Goal: Task Accomplishment & Management: Manage account settings

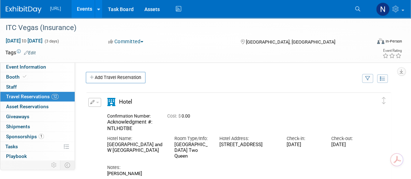
click at [98, 102] on span "button" at bounding box center [97, 102] width 3 height 1
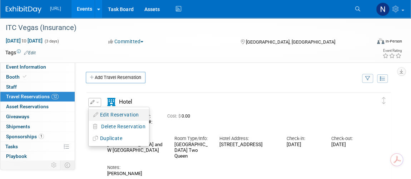
click at [107, 113] on button "Edit Reservation" at bounding box center [119, 115] width 60 height 10
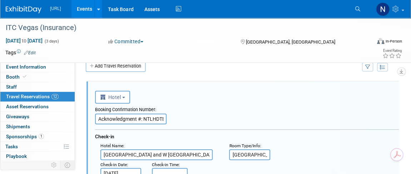
click at [134, 116] on input "Acknowledgment #: NTLHDTBE" at bounding box center [131, 119] width 72 height 11
paste input "977981049"
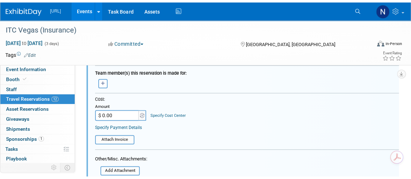
scroll to position [337, 0]
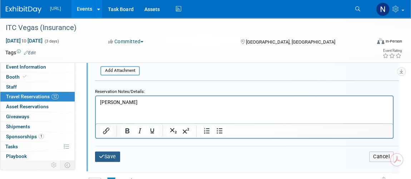
type input "977981049"
click at [114, 155] on button "Save" at bounding box center [107, 157] width 25 height 10
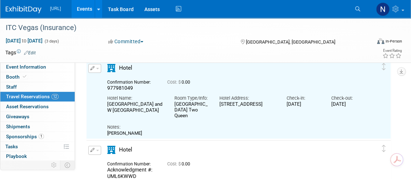
scroll to position [44, 0]
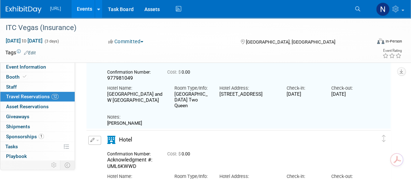
click at [98, 135] on td "Delete Reservation Acknowledgment #: UML6KWWD Cost: $" at bounding box center [234, 180] width 294 height 98
click at [96, 136] on button "button" at bounding box center [94, 140] width 13 height 9
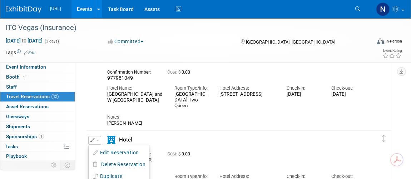
click at [108, 153] on button "Edit Reservation" at bounding box center [119, 153] width 60 height 10
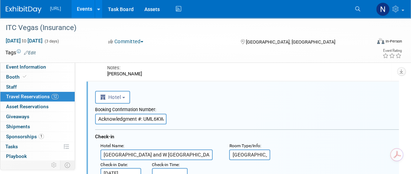
scroll to position [0, 0]
click at [131, 116] on input "Acknowledgment #: UML6KWWD" at bounding box center [131, 119] width 72 height 11
paste input "977981044"
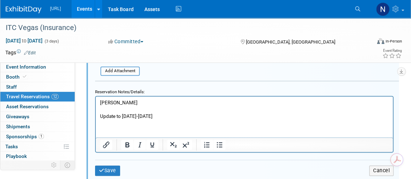
scroll to position [419, 0]
type input "977981044"
click at [109, 165] on button "Save" at bounding box center [107, 170] width 25 height 10
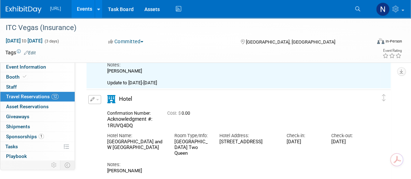
scroll to position [191, 0]
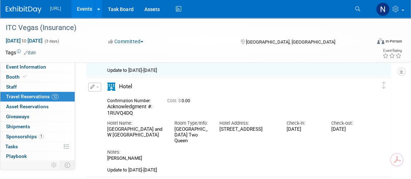
click at [95, 86] on button "button" at bounding box center [94, 87] width 13 height 9
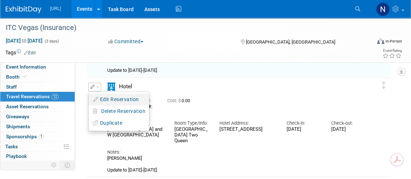
click at [102, 97] on button "Edit Reservation" at bounding box center [119, 99] width 60 height 10
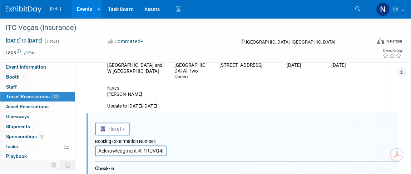
scroll to position [154, 0]
click at [140, 153] on input "Acknowledgment #: 1RUVQ4DQ" at bounding box center [131, 151] width 72 height 11
paste input "977981043"
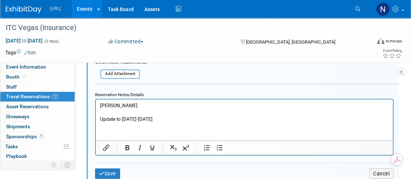
scroll to position [544, 0]
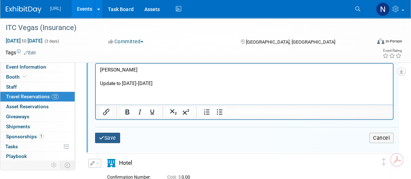
type input "977981043"
click at [111, 139] on button "Save" at bounding box center [107, 138] width 25 height 10
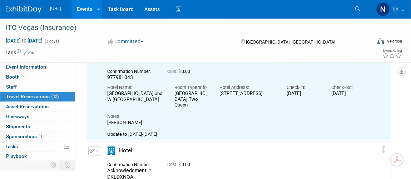
scroll to position [284, 0]
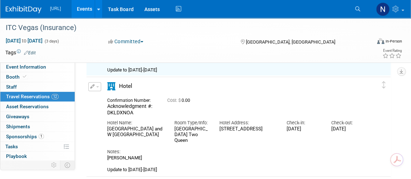
click at [96, 87] on button "button" at bounding box center [94, 86] width 13 height 9
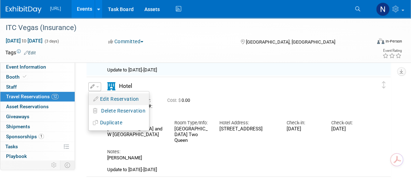
click at [111, 98] on button "Edit Reservation" at bounding box center [119, 99] width 60 height 10
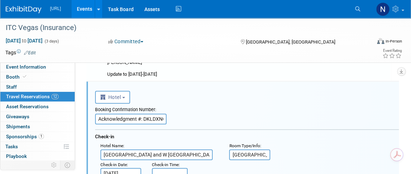
scroll to position [0, 0]
click at [151, 117] on input "Acknowledgment #: DKLDXNOA" at bounding box center [131, 119] width 72 height 11
paste input "977981046"
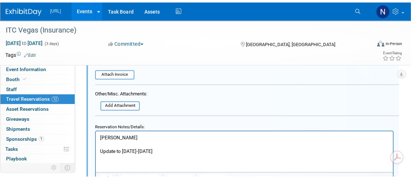
scroll to position [670, 0]
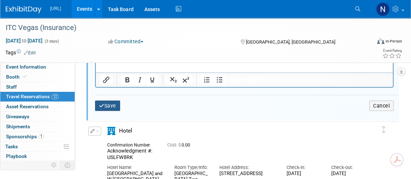
type input "977981046"
click at [116, 105] on button "Save" at bounding box center [107, 106] width 25 height 10
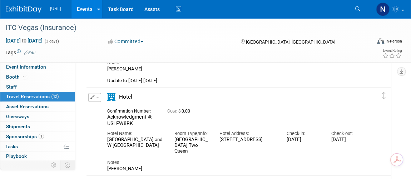
scroll to position [377, 0]
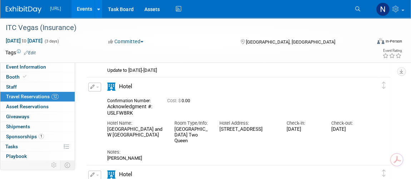
click at [98, 87] on span "button" at bounding box center [97, 87] width 3 height 1
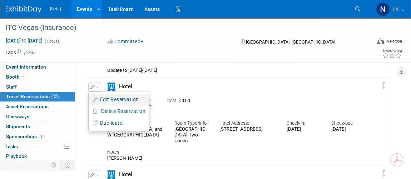
click at [106, 94] on button "Edit Reservation" at bounding box center [119, 99] width 60 height 10
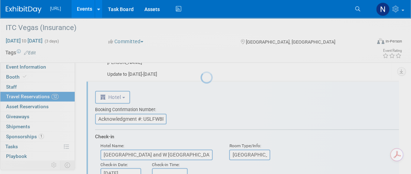
scroll to position [0, 0]
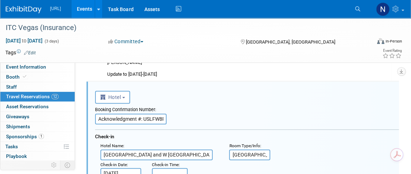
click at [147, 120] on input "Acknowledgment #: USLFW8RK" at bounding box center [131, 119] width 72 height 11
paste input "977978366"
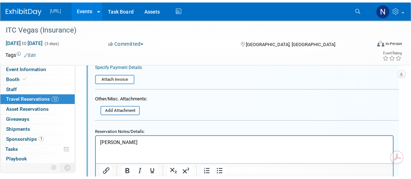
scroll to position [699, 0]
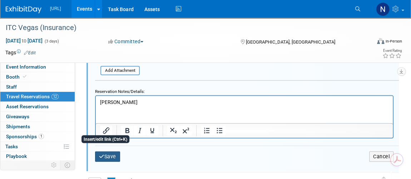
type input "977978366"
click at [107, 157] on button "Save" at bounding box center [107, 157] width 25 height 10
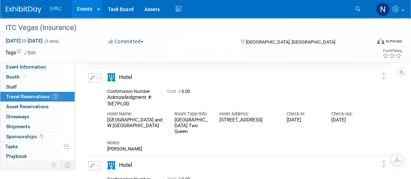
scroll to position [471, 0]
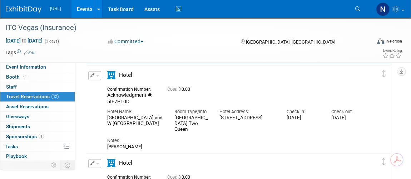
click at [97, 72] on button "button" at bounding box center [94, 75] width 13 height 9
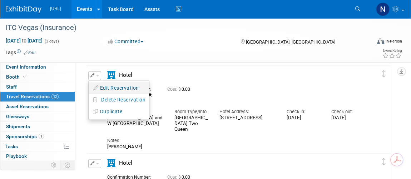
click at [105, 84] on button "Edit Reservation" at bounding box center [119, 88] width 60 height 10
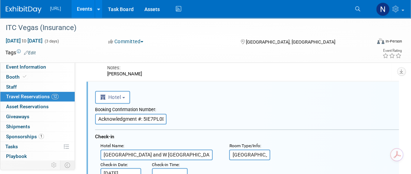
scroll to position [0, 0]
click at [152, 117] on input "Acknowledgment #: 5IE7PL0D" at bounding box center [131, 119] width 72 height 11
paste input "977981054"
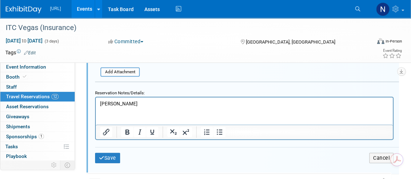
scroll to position [846, 0]
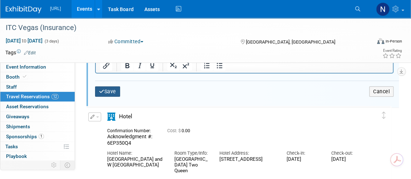
type input "977981054"
click at [113, 92] on button "Save" at bounding box center [107, 92] width 25 height 10
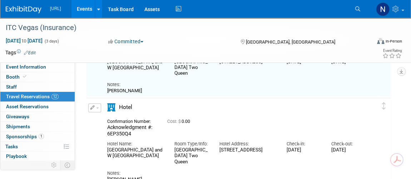
scroll to position [553, 0]
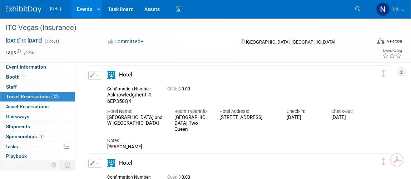
click at [98, 77] on button "button" at bounding box center [94, 75] width 13 height 9
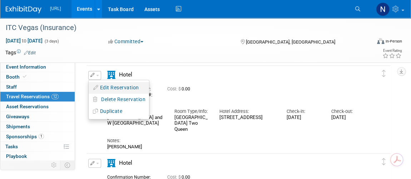
click at [110, 84] on button "Edit Reservation" at bounding box center [119, 88] width 60 height 10
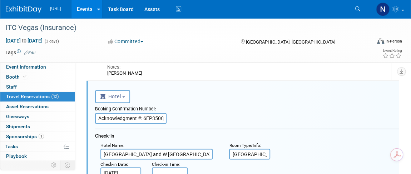
scroll to position [537, 0]
click at [139, 117] on input "Acknowledgment #: 6EP350Q4" at bounding box center [131, 119] width 72 height 11
paste input "977978361"
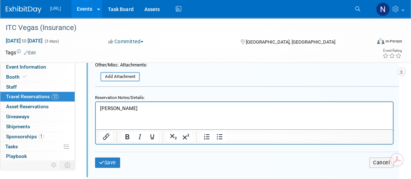
scroll to position [862, 0]
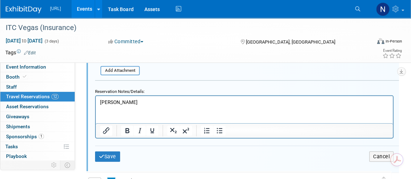
type input "977978361"
click at [110, 152] on button "Save" at bounding box center [107, 157] width 25 height 10
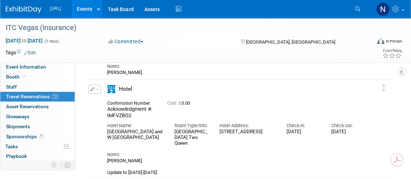
scroll to position [635, 0]
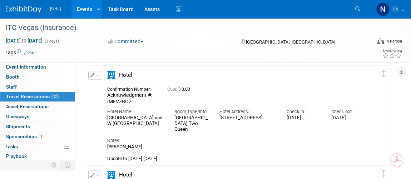
click at [94, 74] on icon "button" at bounding box center [92, 75] width 5 height 4
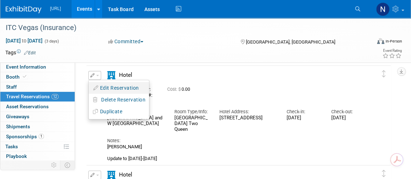
click at [102, 84] on button "Edit Reservation" at bounding box center [119, 88] width 60 height 10
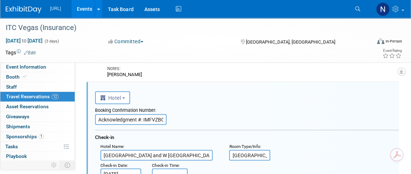
scroll to position [0, 0]
click at [152, 116] on input "Acknowledgment #: IMFVZBO2" at bounding box center [131, 119] width 72 height 11
paste input "97797836"
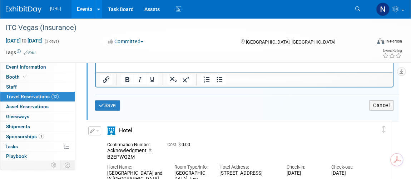
scroll to position [977, 0]
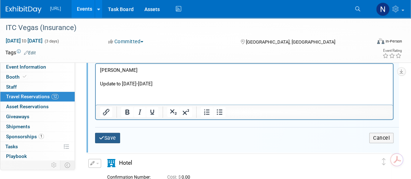
type input "977978362"
click at [108, 137] on button "Save" at bounding box center [107, 138] width 25 height 10
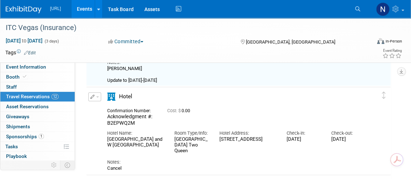
scroll to position [716, 0]
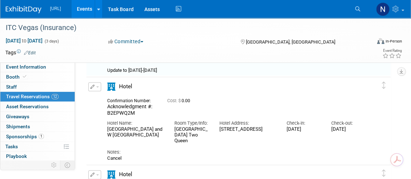
click at [90, 87] on icon "button" at bounding box center [92, 87] width 5 height 4
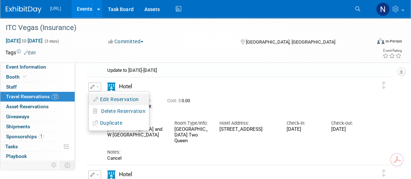
click at [104, 94] on button "Edit Reservation" at bounding box center [119, 99] width 60 height 10
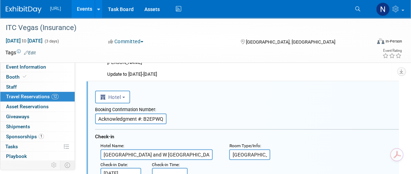
scroll to position [0, 0]
click at [146, 118] on input "Acknowledgment #: B2EPWQ2M" at bounding box center [131, 119] width 72 height 11
paste input "977978360"
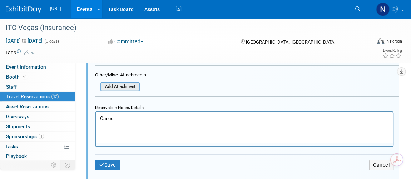
scroll to position [1038, 0]
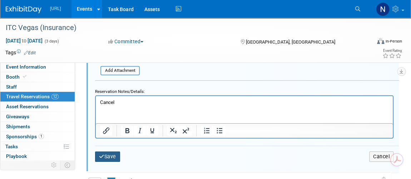
type input "977978360"
click at [111, 153] on button "Save" at bounding box center [107, 157] width 25 height 10
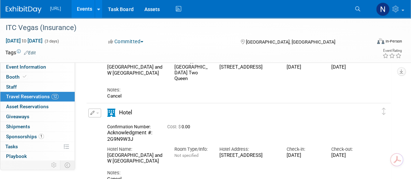
scroll to position [745, 0]
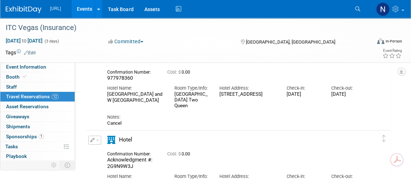
click at [94, 139] on icon "button" at bounding box center [92, 140] width 5 height 4
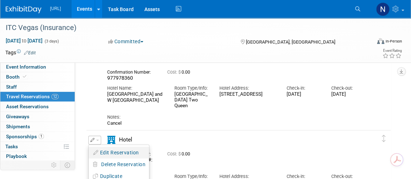
click at [113, 151] on button "Edit Reservation" at bounding box center [119, 153] width 60 height 10
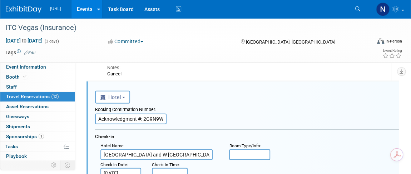
scroll to position [0, 0]
click at [151, 118] on input "Acknowledgment #: 2G9N9W3J" at bounding box center [131, 119] width 72 height 11
paste input "977978357"
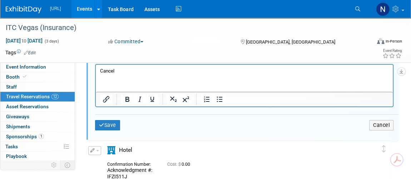
scroll to position [1152, 0]
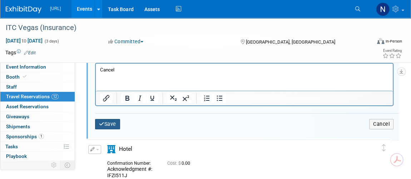
type input "977978357"
click at [118, 123] on button "Save" at bounding box center [107, 124] width 25 height 10
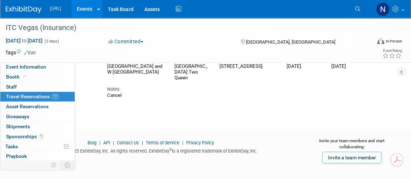
scroll to position [794, 0]
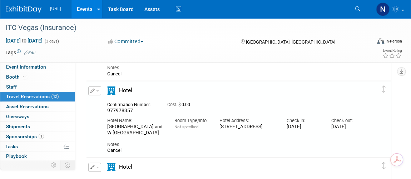
click at [92, 87] on button "button" at bounding box center [94, 91] width 13 height 9
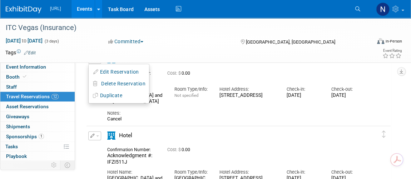
scroll to position [892, 0]
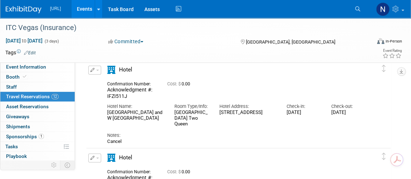
click at [89, 71] on button "button" at bounding box center [94, 70] width 13 height 9
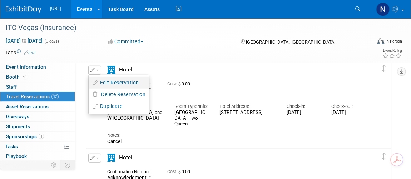
click at [112, 83] on button "Edit Reservation" at bounding box center [119, 83] width 60 height 10
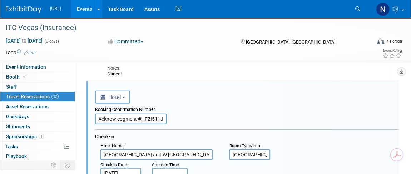
scroll to position [0, 0]
click at [145, 119] on input "Acknowledgment #: IFZI511J" at bounding box center [131, 119] width 72 height 11
paste input "977978358"
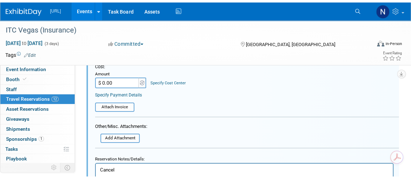
scroll to position [1229, 0]
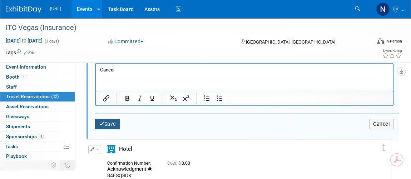
type input "977978358"
click at [115, 121] on button "Save" at bounding box center [107, 124] width 25 height 10
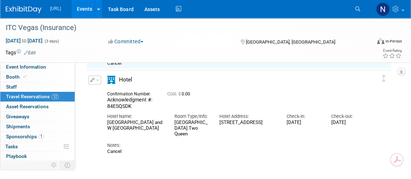
scroll to position [968, 0]
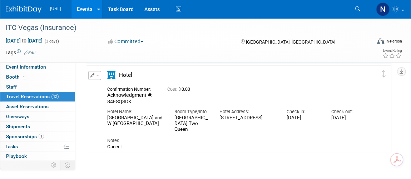
click at [98, 73] on button "button" at bounding box center [94, 75] width 13 height 9
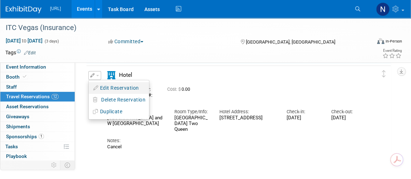
click at [116, 88] on button "Edit Reservation" at bounding box center [119, 88] width 60 height 10
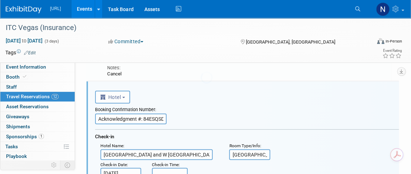
scroll to position [0, 0]
click at [133, 118] on input "Acknowledgment #: 84ESQSDK" at bounding box center [131, 119] width 72 height 11
click at [133, 117] on input "Acknowledgment #: 84ESQSDK" at bounding box center [131, 119] width 72 height 11
click at [134, 118] on input "Acknowledgment #: 84ESQSDK" at bounding box center [131, 119] width 72 height 11
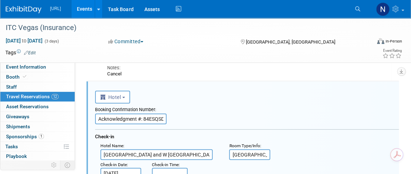
click at [134, 117] on input "Acknowledgment #: 84ESQSDK" at bounding box center [131, 119] width 72 height 11
click at [135, 117] on input "Acknowledgment #: 84ESQSDK" at bounding box center [131, 119] width 72 height 11
paste input "977978356"
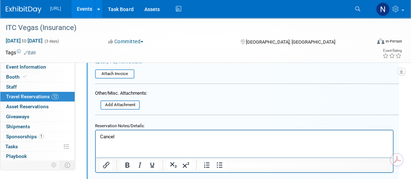
scroll to position [1311, 0]
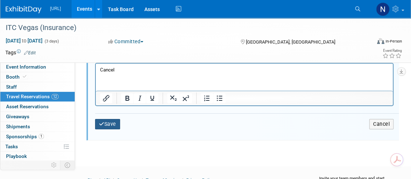
type input "977978356"
click at [114, 122] on button "Save" at bounding box center [107, 124] width 25 height 10
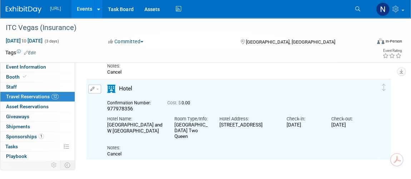
scroll to position [953, 0]
